Goal: Task Accomplishment & Management: Manage account settings

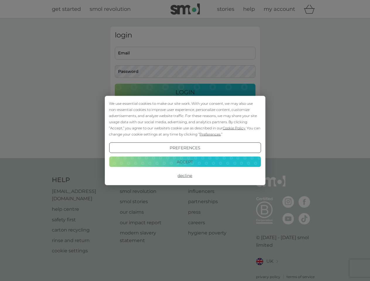
click at [234, 128] on span "Cookie Policy" at bounding box center [233, 128] width 23 height 4
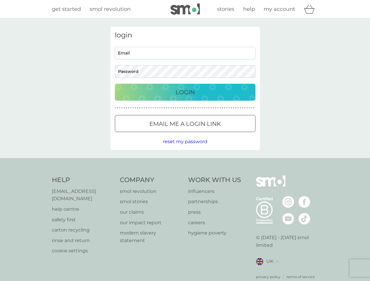
click at [209, 134] on div "login Email Password Login ● ● ● ● ● ● ● ● ● ● ● ● ● ● ● ● ● ● ● ● ● ● ● ● ● ● …" at bounding box center [184, 88] width 149 height 123
click at [185, 148] on div "login Email Password Login ● ● ● ● ● ● ● ● ● ● ● ● ● ● ● ● ● ● ● ● ● ● ● ● ● ● …" at bounding box center [184, 88] width 149 height 123
click at [185, 176] on div "Help [EMAIL_ADDRESS][DOMAIN_NAME] help centre safety first carton recycling rin…" at bounding box center [185, 228] width 266 height 104
click at [185, 162] on div "Help [EMAIL_ADDRESS][DOMAIN_NAME] help centre safety first carton recycling rin…" at bounding box center [185, 227] width 370 height 139
